Goal: Task Accomplishment & Management: Manage account settings

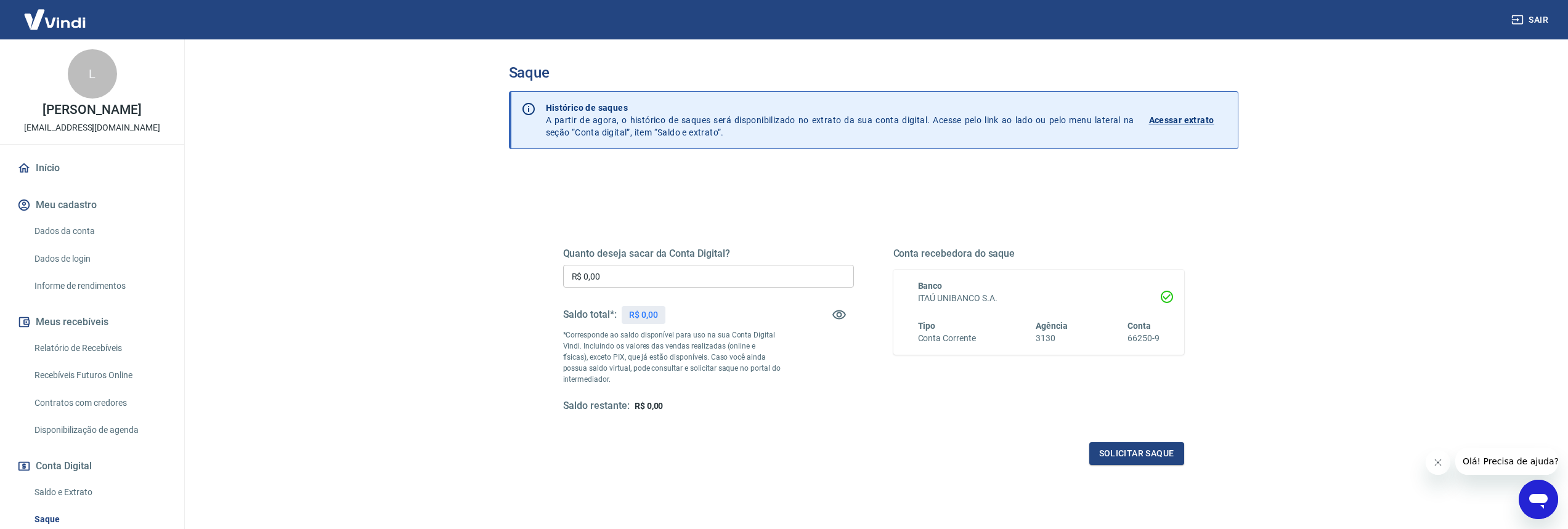
click at [426, 249] on main "Saque Histórico de saques A partir de agora, o histórico de saques será disponi…" at bounding box center [873, 284] width 1389 height 490
click at [817, 192] on div "Quanto deseja sacar da Conta Digital? R$ 0,00 ​ Saldo total*: R$ 0,00 *Correspo…" at bounding box center [874, 389] width 730 height 440
click at [272, 362] on main "Saque Histórico de saques A partir de agora, o histórico de saques será disponi…" at bounding box center [873, 284] width 1389 height 490
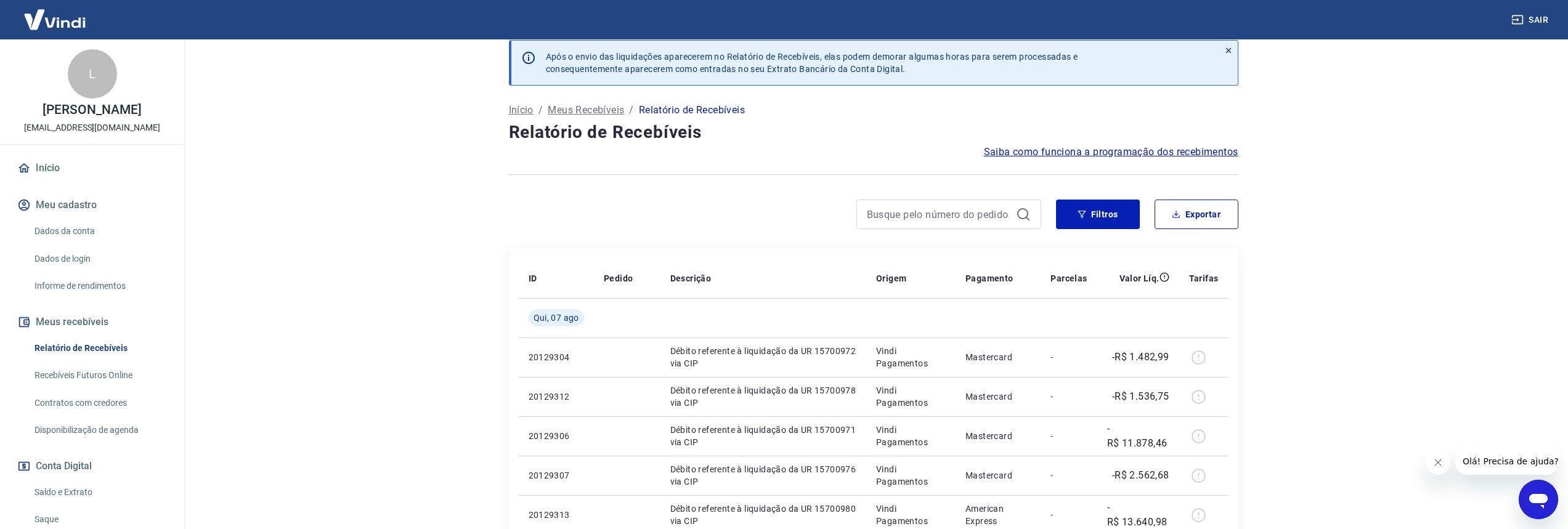
scroll to position [1, 0]
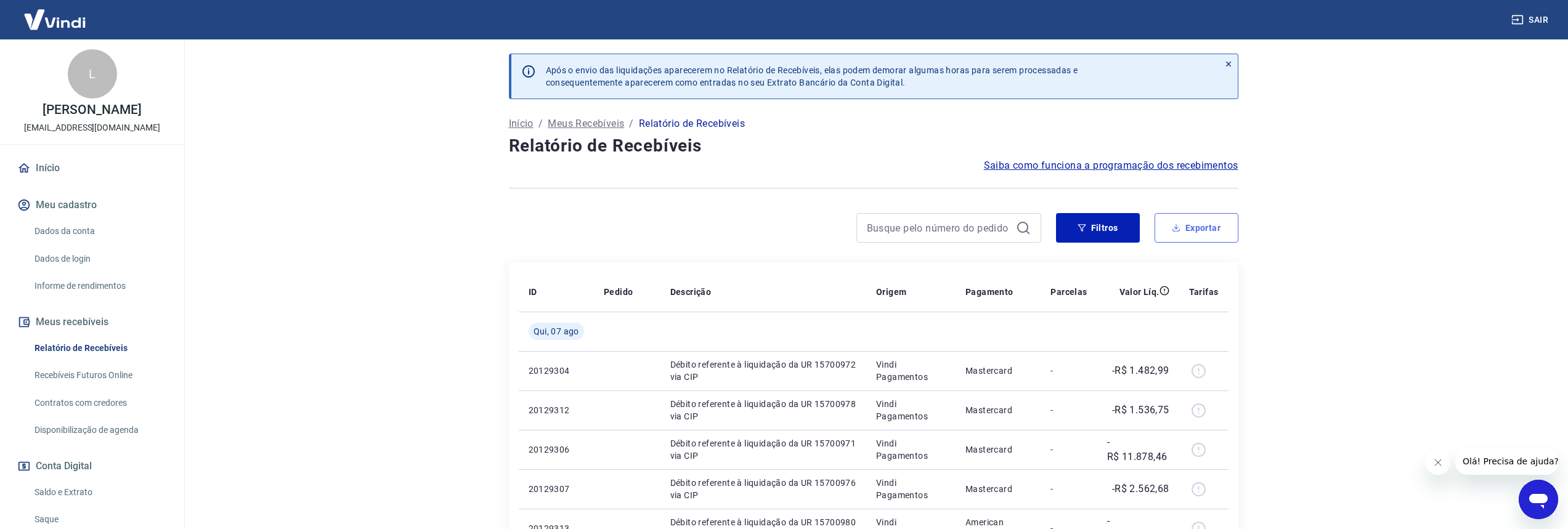
click at [1217, 230] on button "Exportar" at bounding box center [1196, 227] width 84 height 30
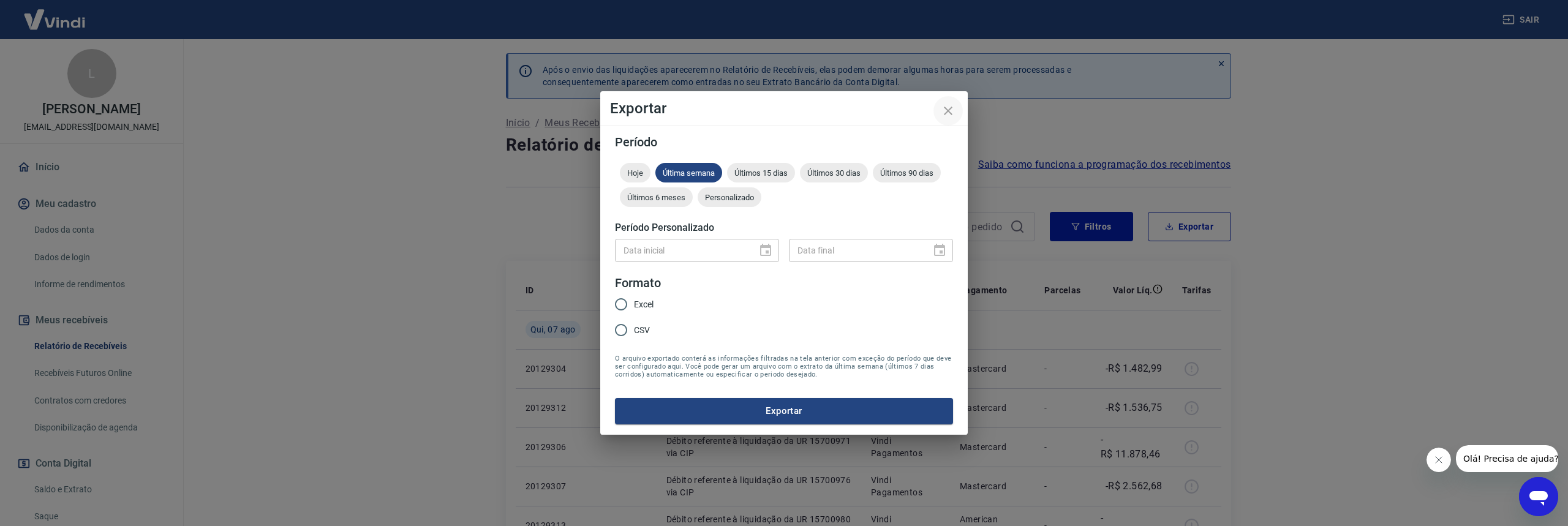
click at [942, 112] on icon "close" at bounding box center [947, 110] width 15 height 15
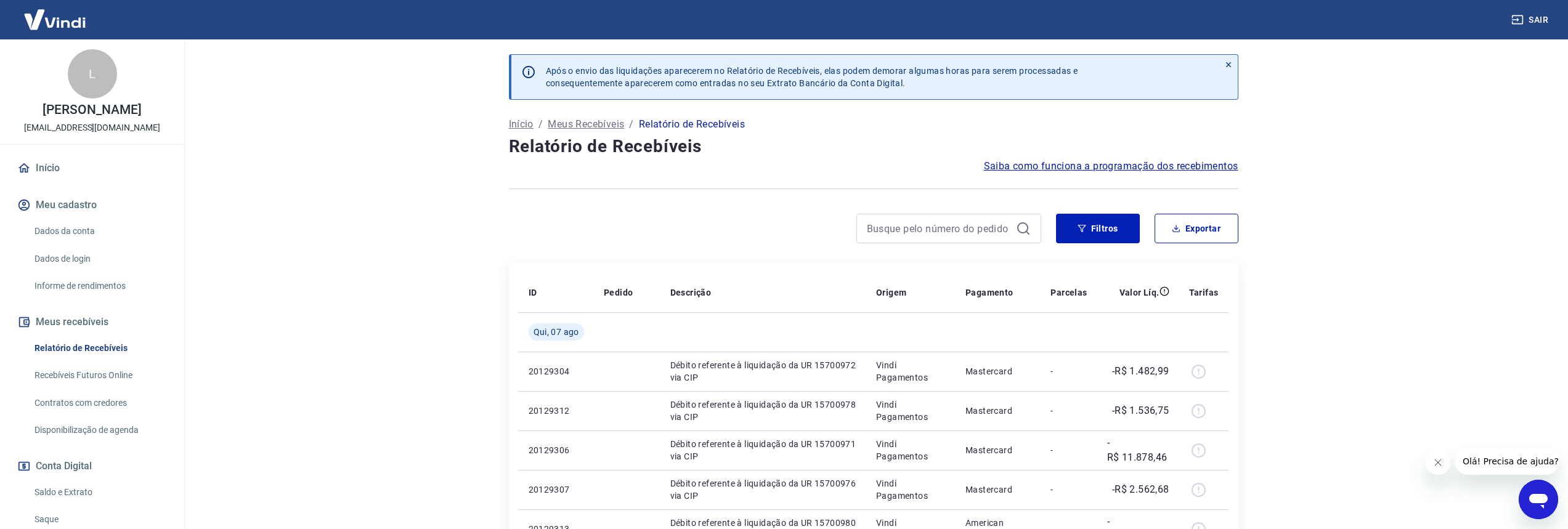
click at [417, 207] on main "Após o envio das liquidações aparecerem no Relatório de Recebíveis, elas podem …" at bounding box center [873, 284] width 1389 height 490
